Goal: Task Accomplishment & Management: Manage account settings

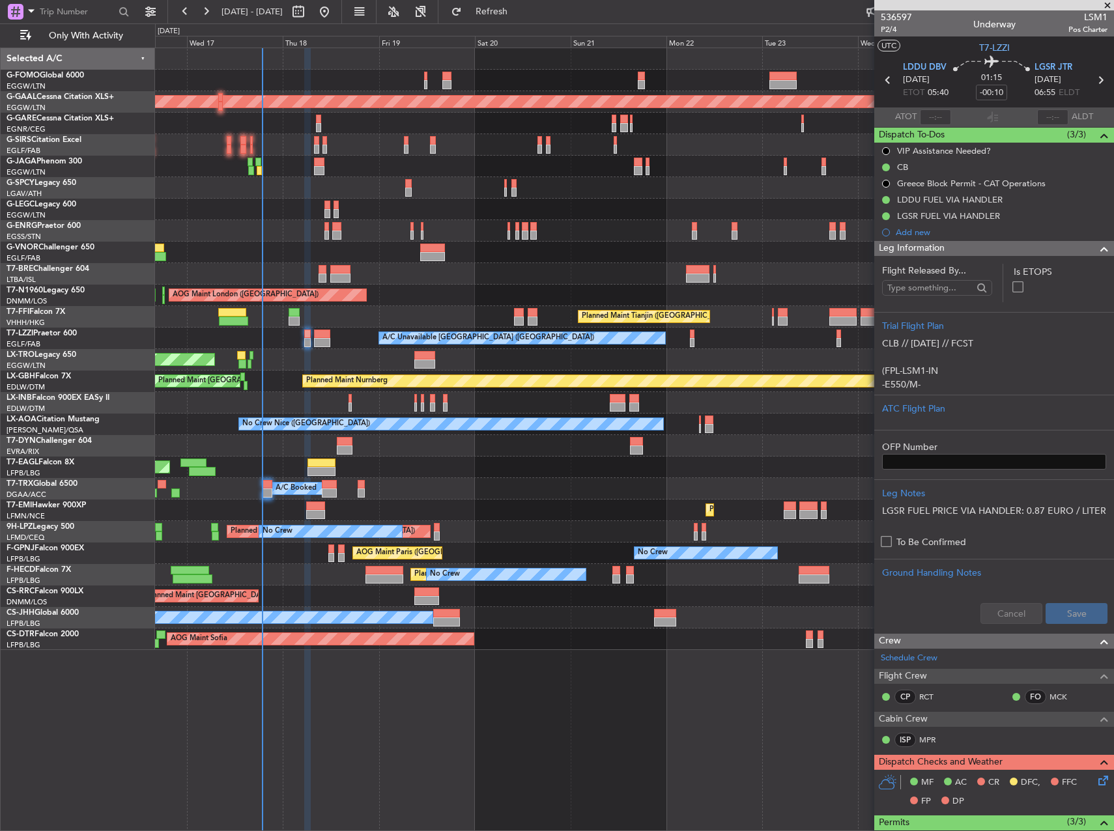
click at [410, 355] on div "Unplanned Maint [GEOGRAPHIC_DATA] ([PERSON_NAME] Intl)" at bounding box center [634, 359] width 958 height 21
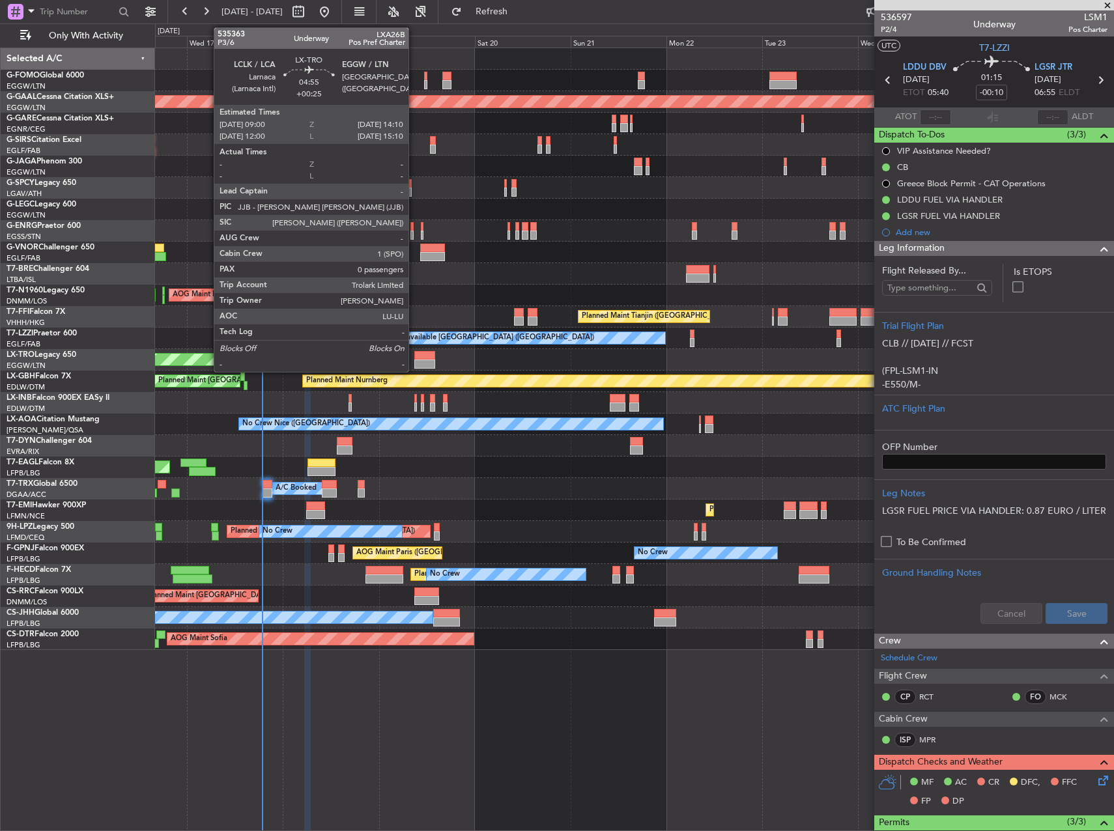
click at [414, 354] on div at bounding box center [424, 355] width 21 height 9
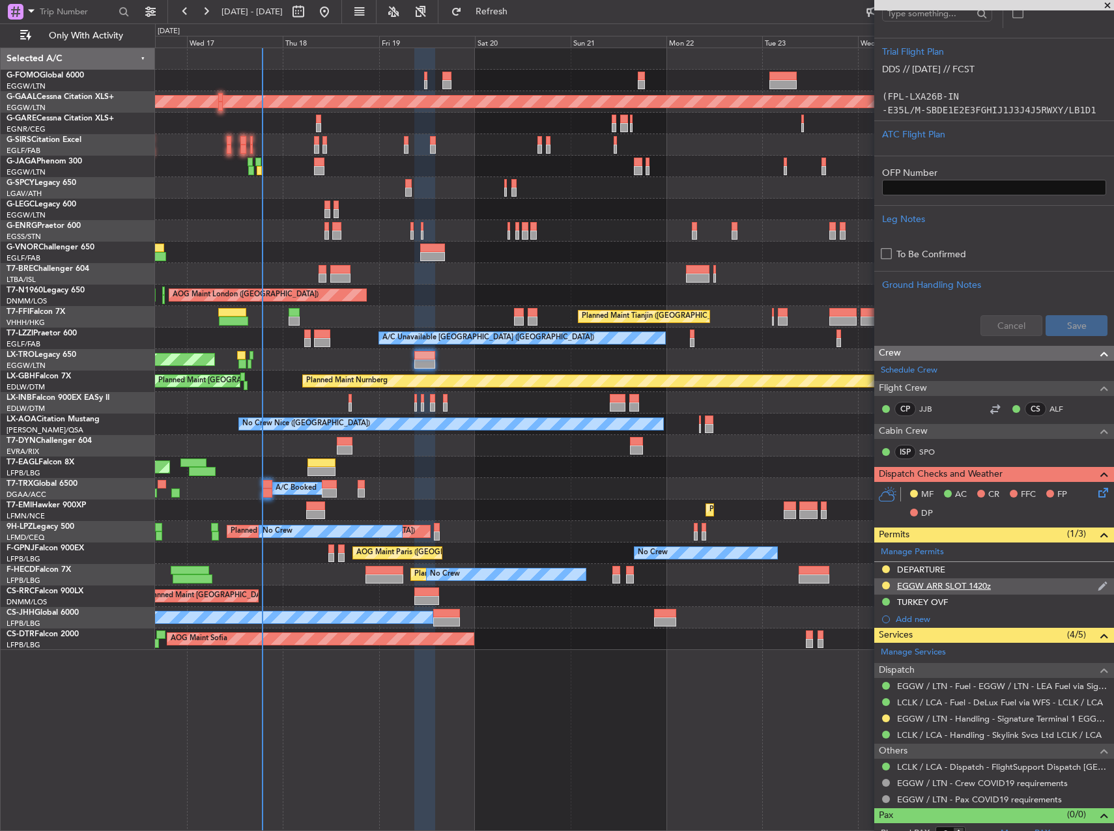
scroll to position [260, 0]
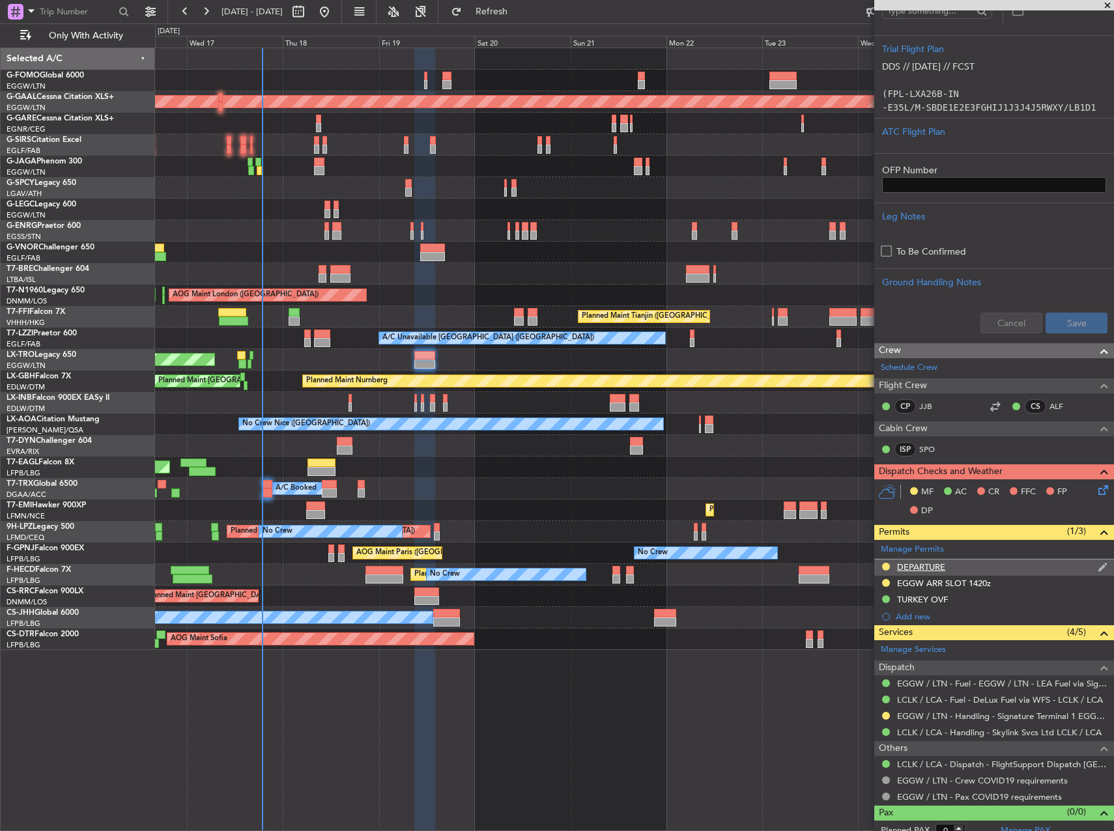
click at [888, 569] on div at bounding box center [885, 566] width 10 height 10
click at [883, 563] on button at bounding box center [886, 567] width 8 height 8
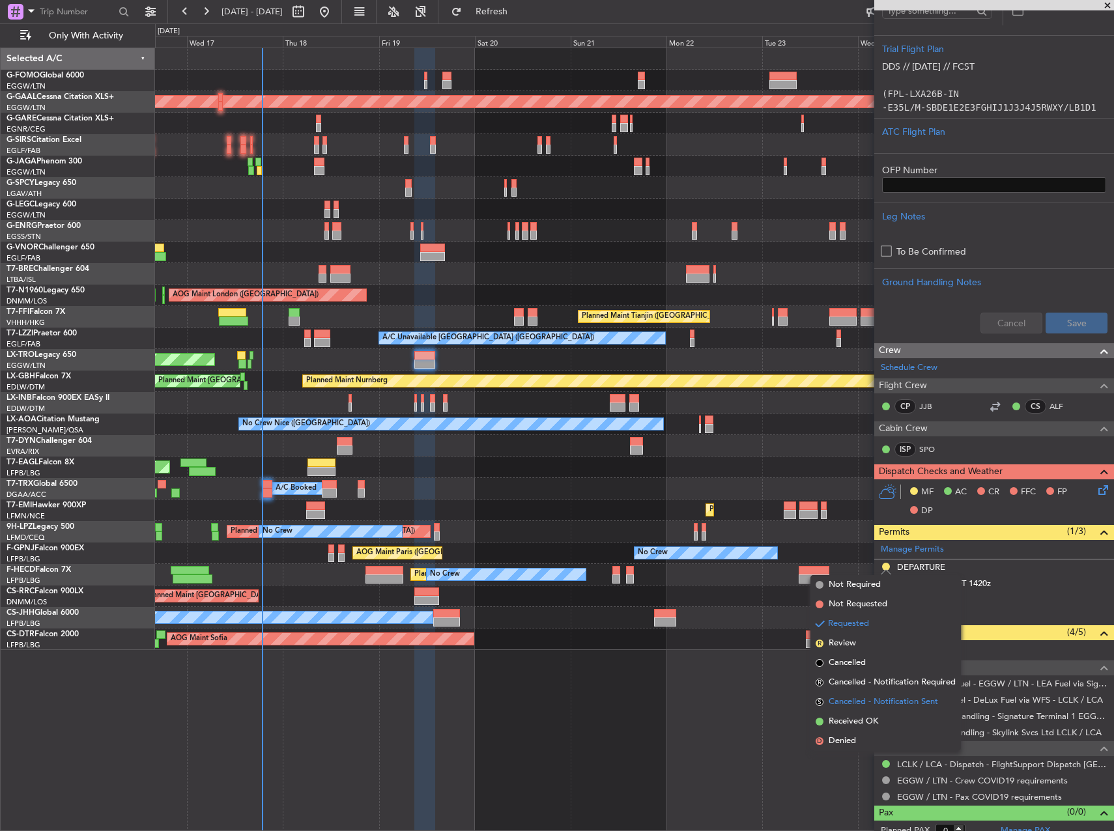
click at [875, 710] on li "S Cancelled - Notification Sent" at bounding box center [885, 702] width 150 height 20
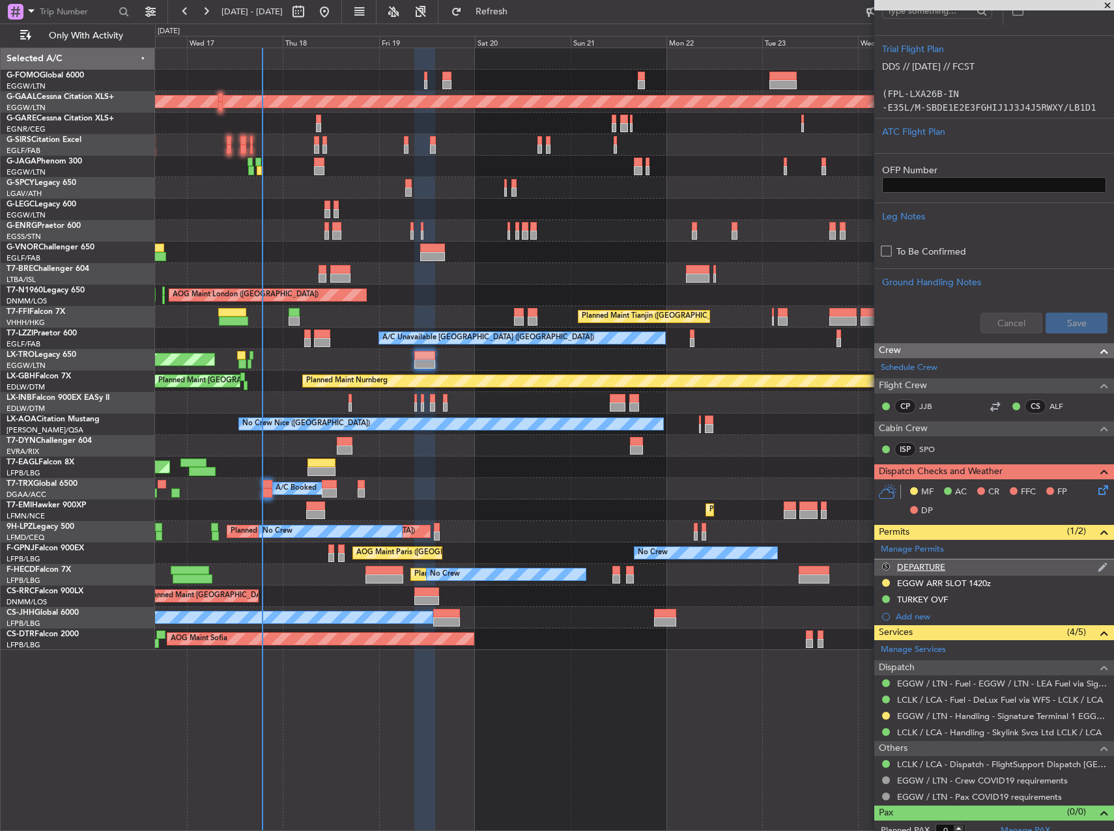
click at [884, 566] on button "S" at bounding box center [886, 567] width 8 height 8
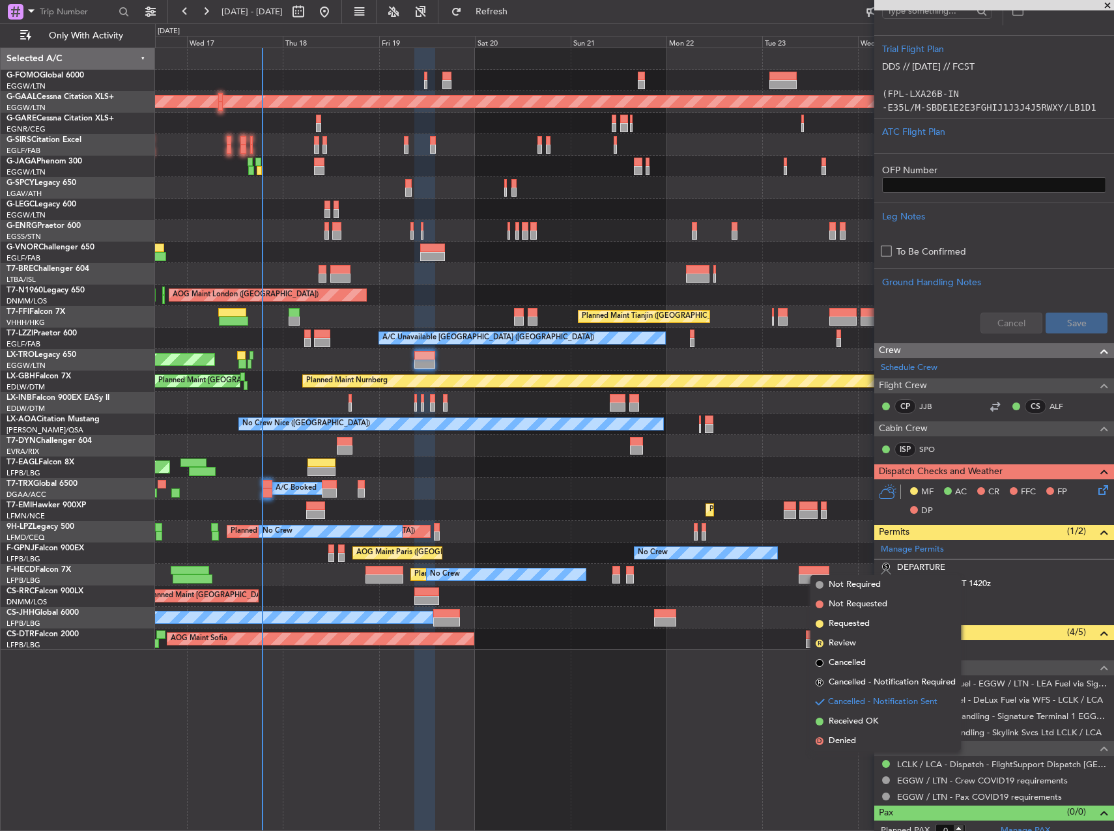
drag, startPoint x: 860, startPoint y: 720, endPoint x: 878, endPoint y: 731, distance: 21.3
click at [860, 721] on span "Received OK" at bounding box center [852, 721] width 49 height 13
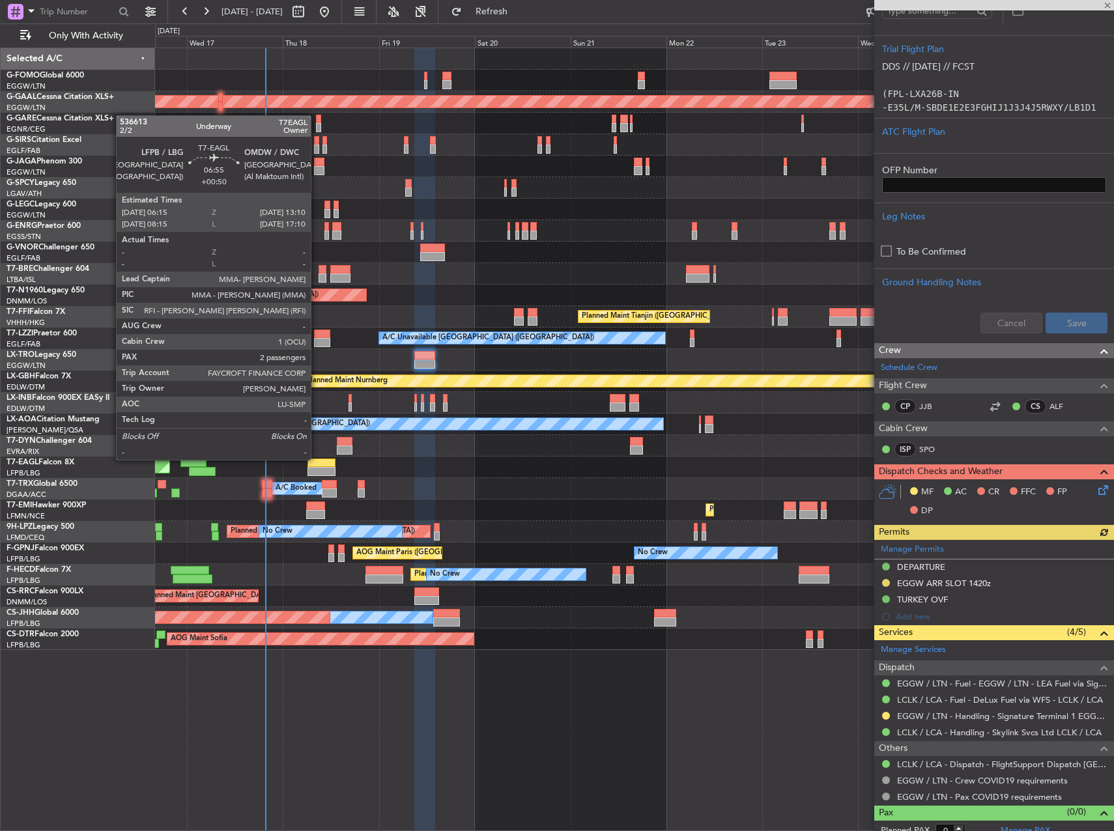
click at [316, 458] on div at bounding box center [321, 462] width 28 height 9
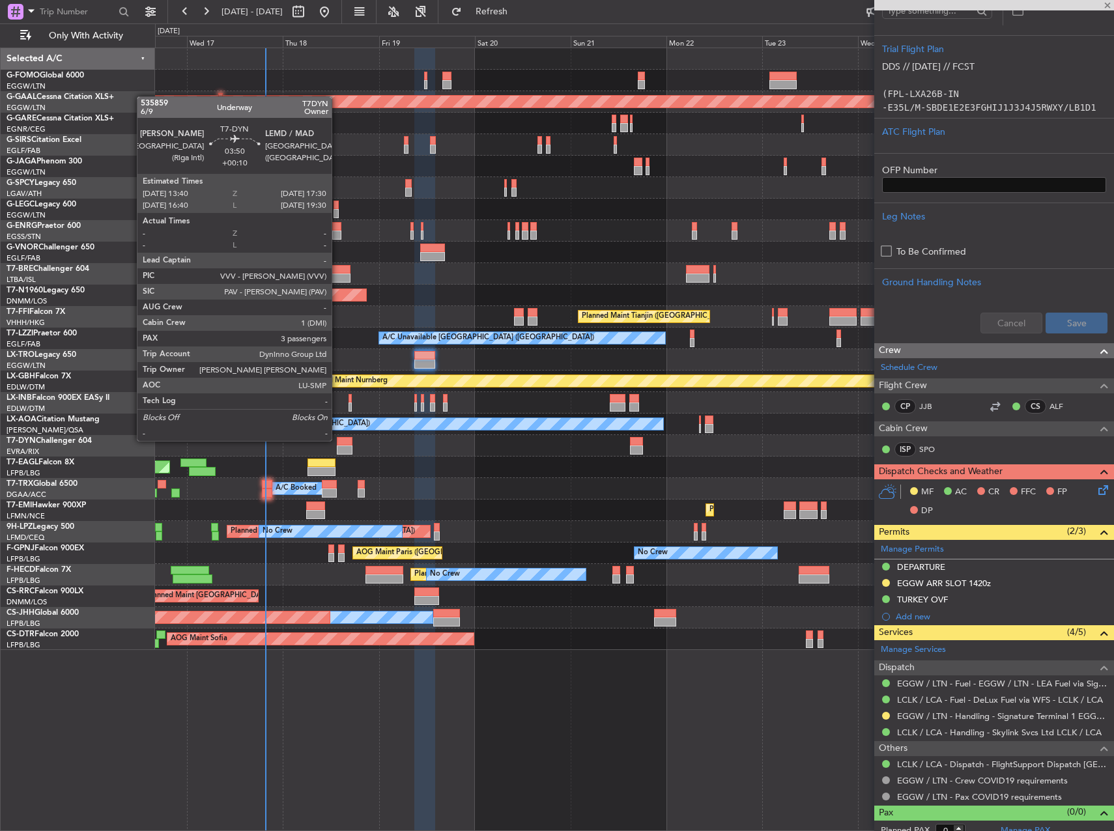
type input "+00:50"
type input "2"
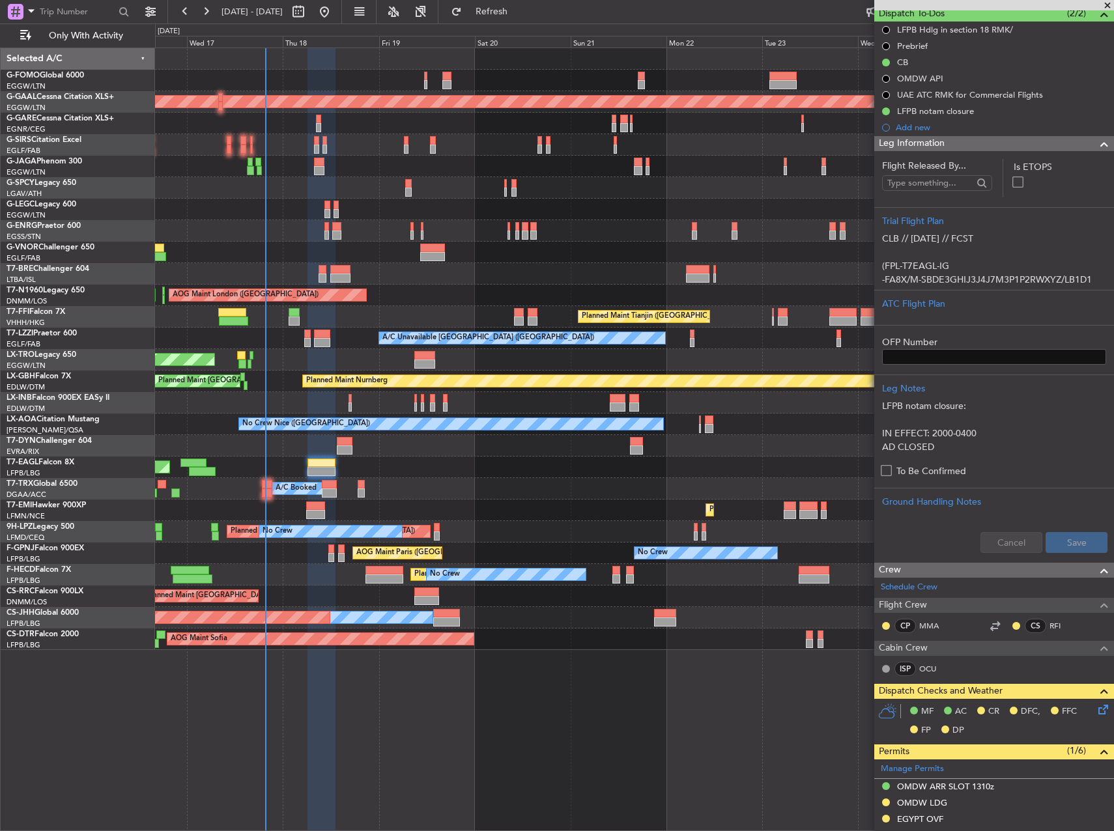
scroll to position [326, 0]
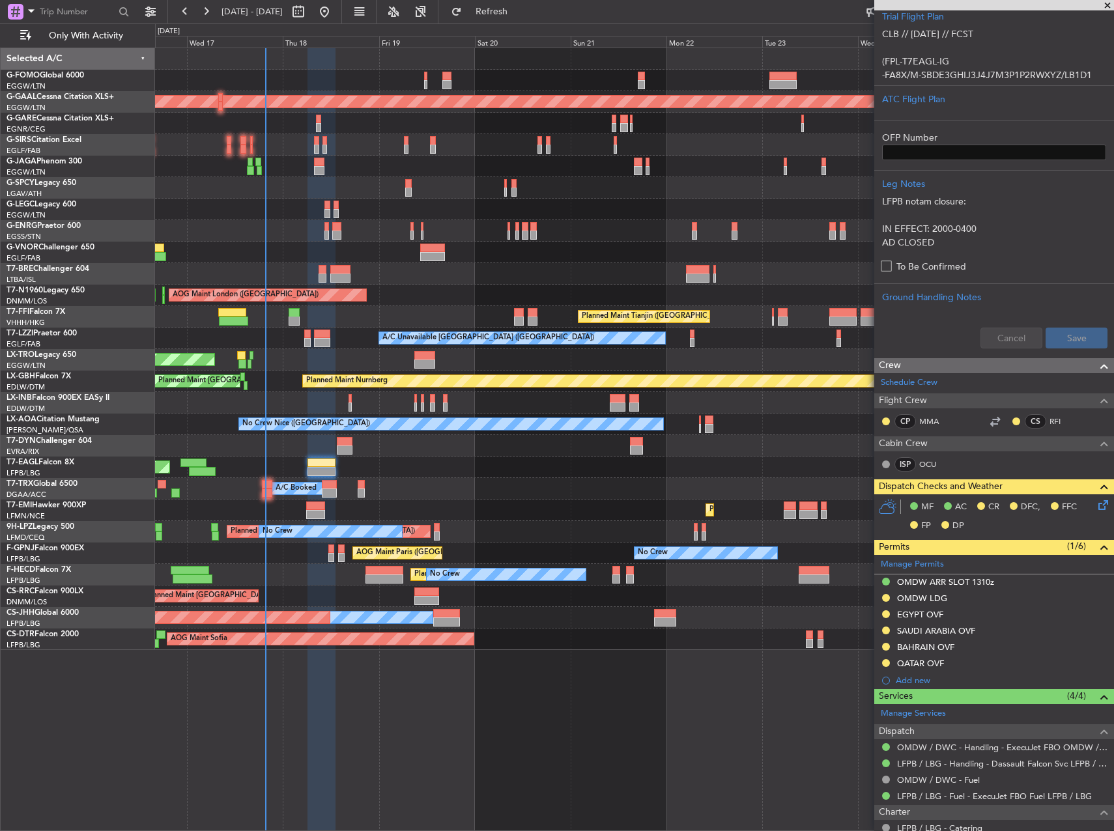
click at [509, 473] on div "Planned Maint [US_STATE] ([GEOGRAPHIC_DATA]) Grounded [GEOGRAPHIC_DATA] (Al Mak…" at bounding box center [634, 466] width 958 height 21
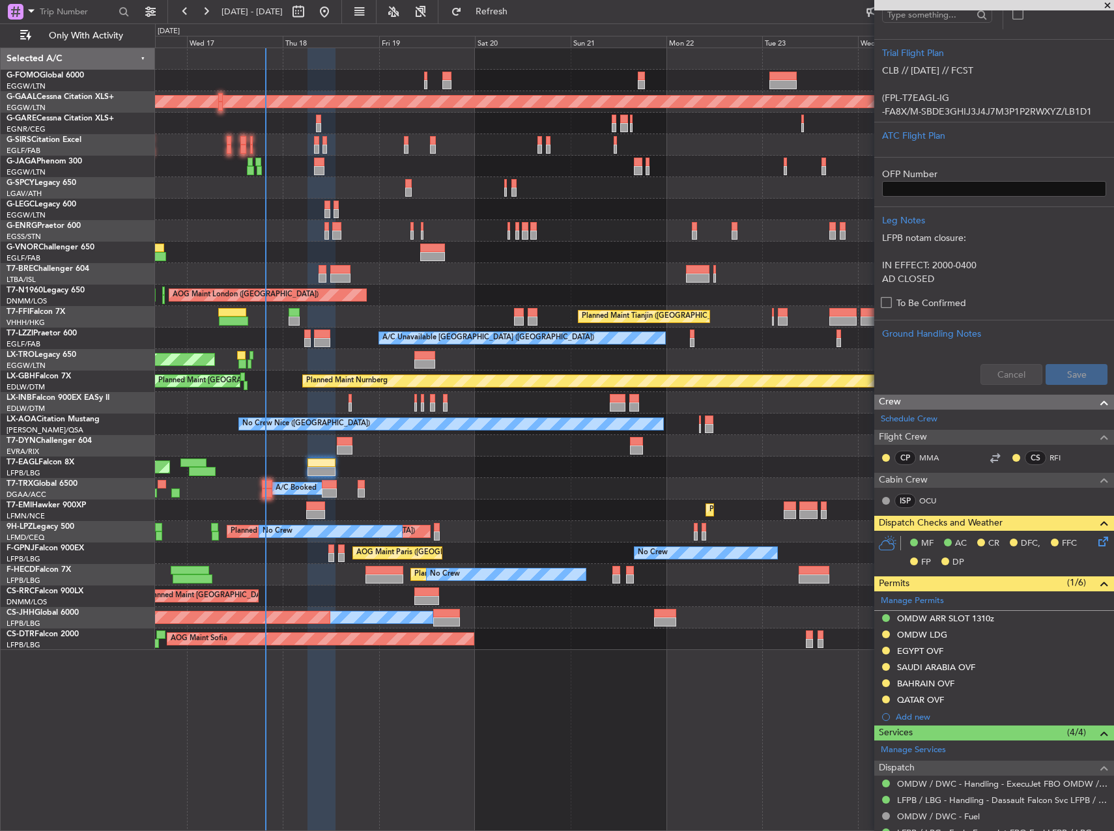
scroll to position [391, 0]
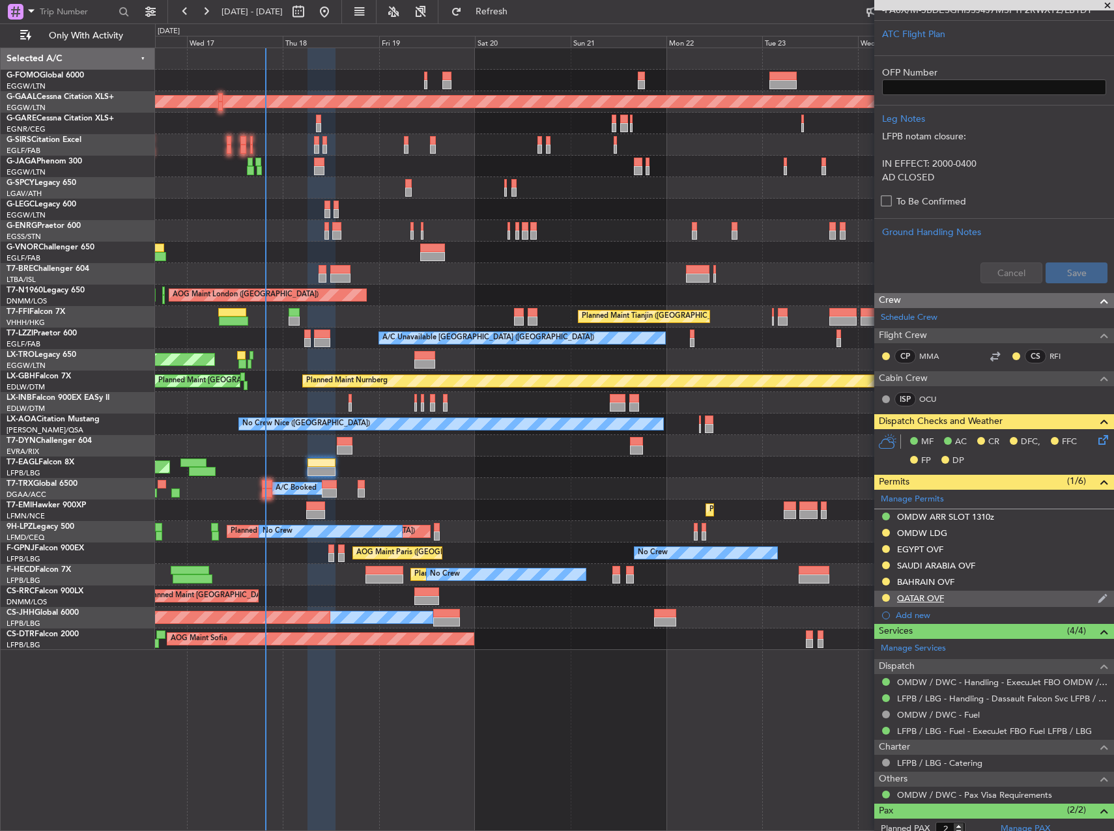
click at [964, 600] on div "QATAR OVF" at bounding box center [994, 599] width 240 height 16
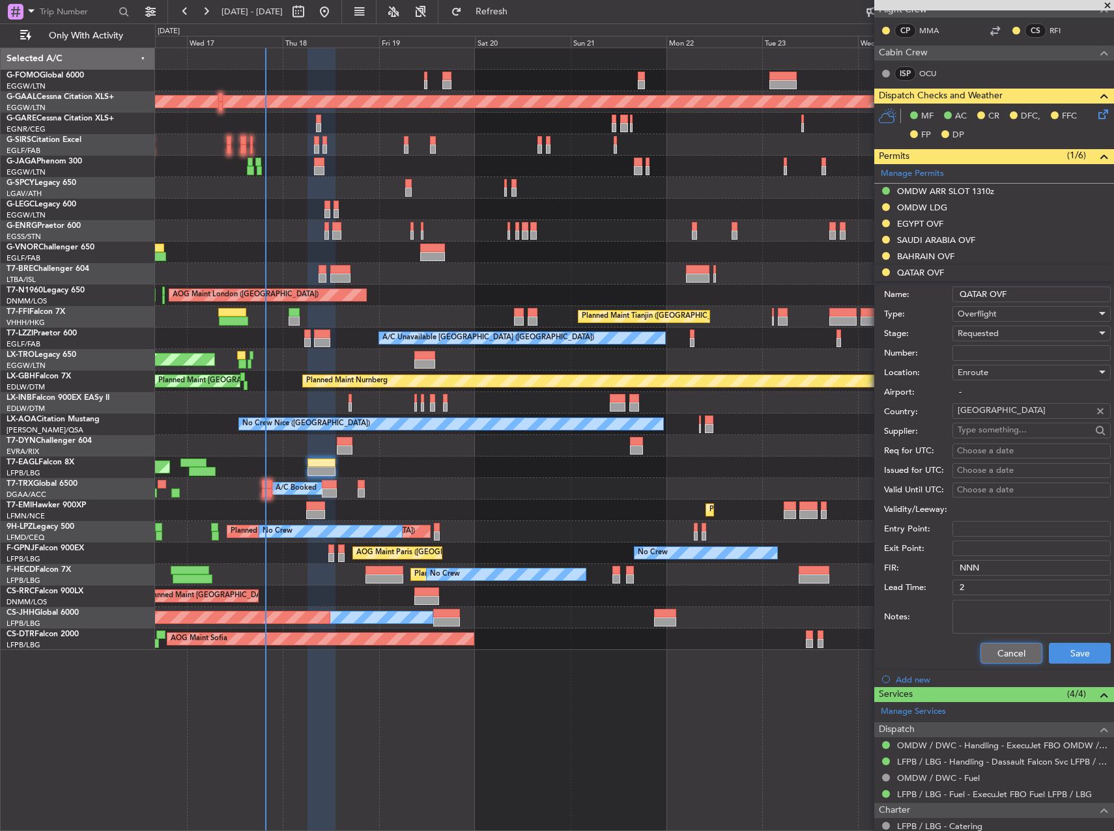
click at [985, 660] on button "Cancel" at bounding box center [1011, 653] width 62 height 21
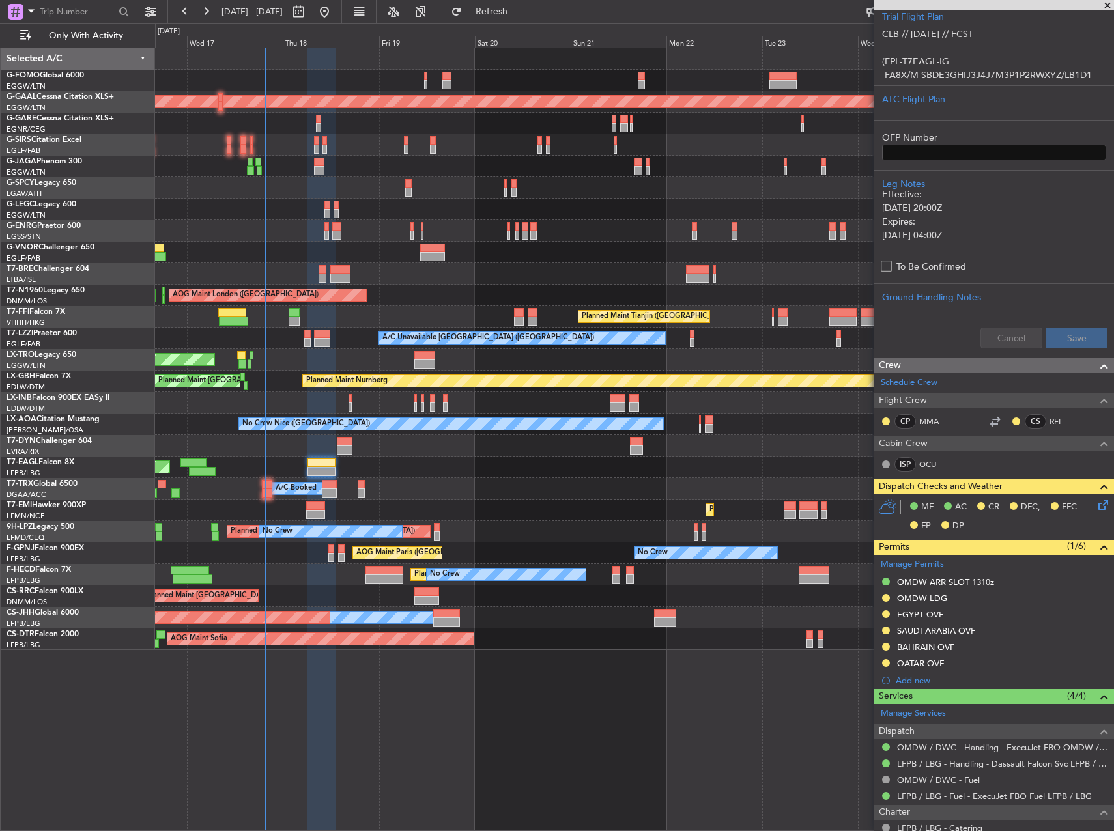
scroll to position [458, 0]
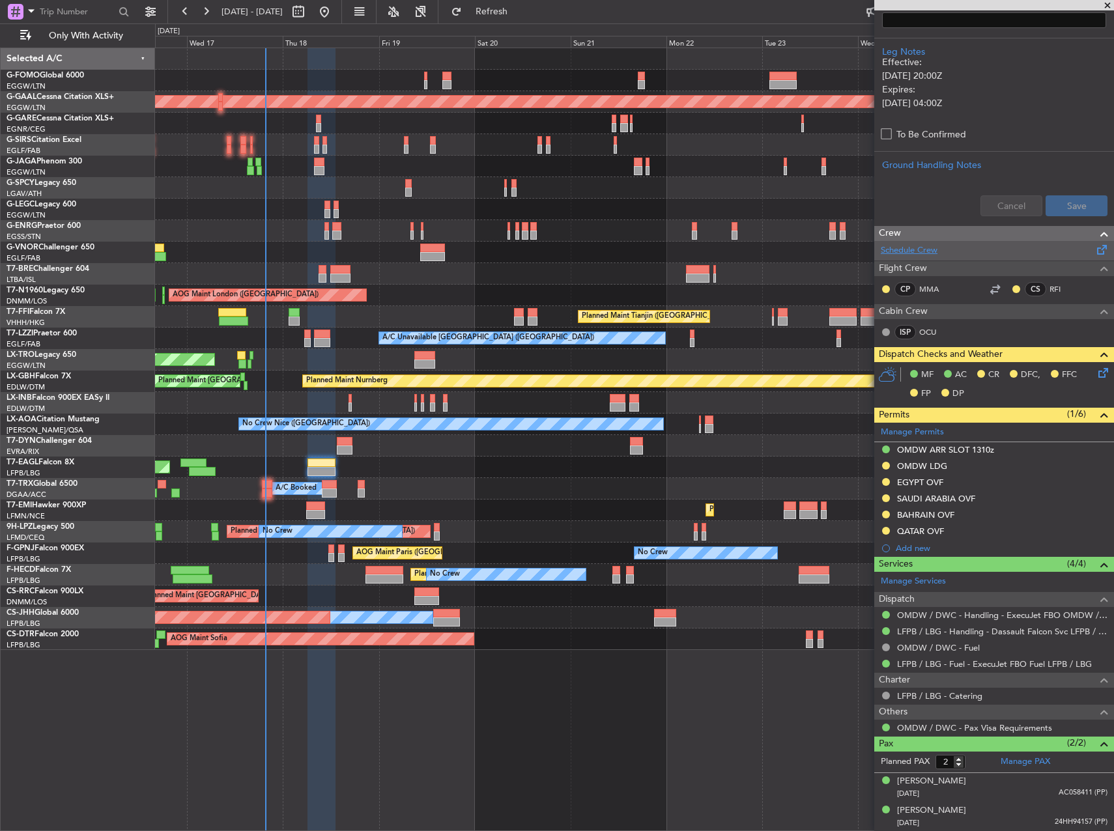
click at [921, 248] on link "Schedule Crew" at bounding box center [908, 250] width 57 height 13
click at [950, 252] on div "Schedule Crew" at bounding box center [994, 251] width 240 height 20
click at [498, 13] on button "Refresh" at bounding box center [484, 11] width 78 height 21
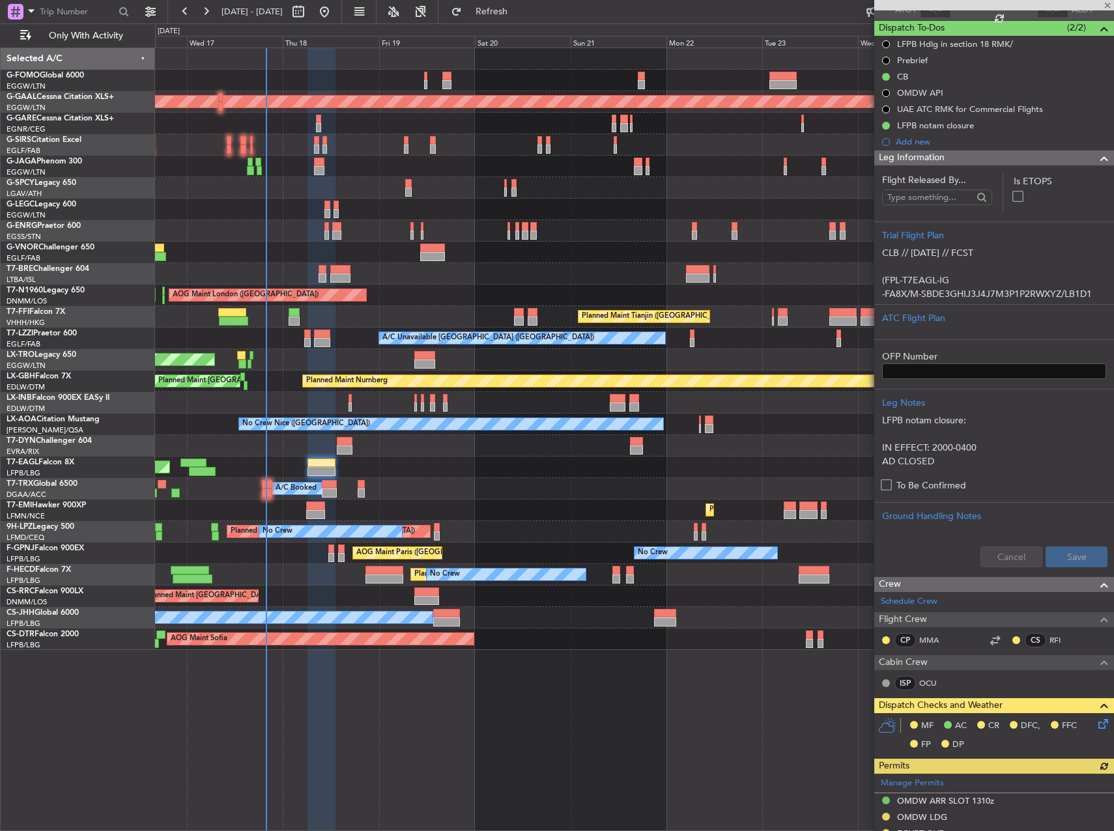
scroll to position [67, 0]
